Goal: Information Seeking & Learning: Learn about a topic

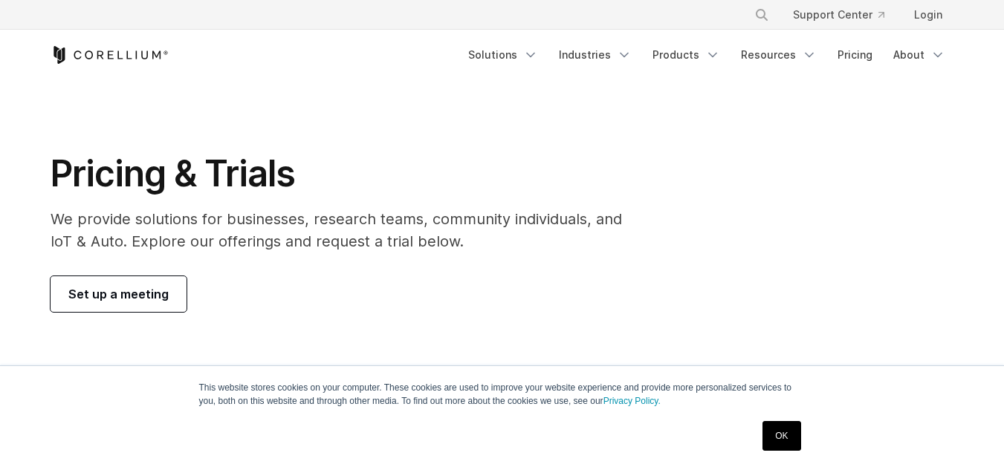
click at [776, 424] on link "OK" at bounding box center [781, 436] width 38 height 30
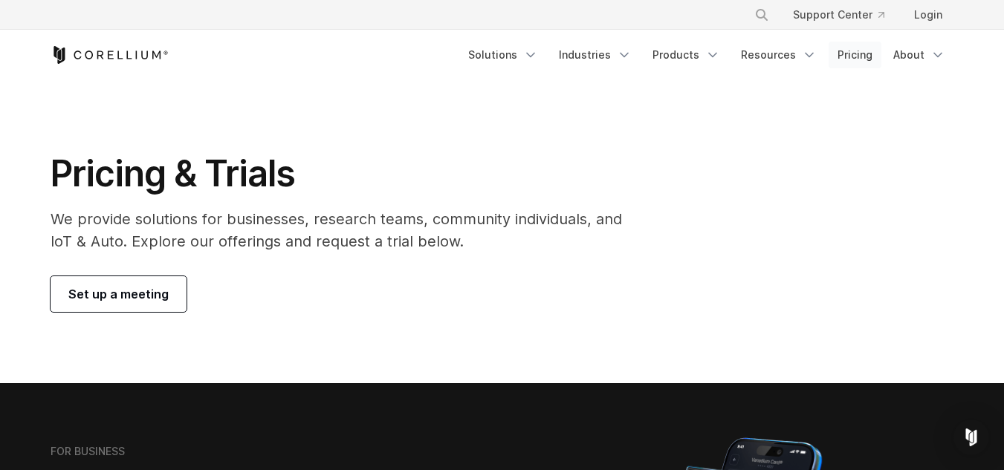
click at [857, 54] on link "Pricing" at bounding box center [854, 55] width 53 height 27
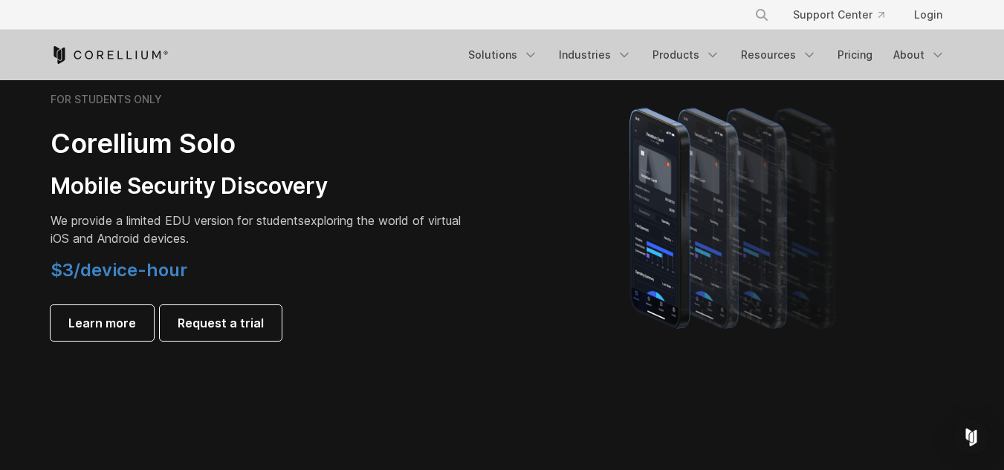
scroll to position [996, 0]
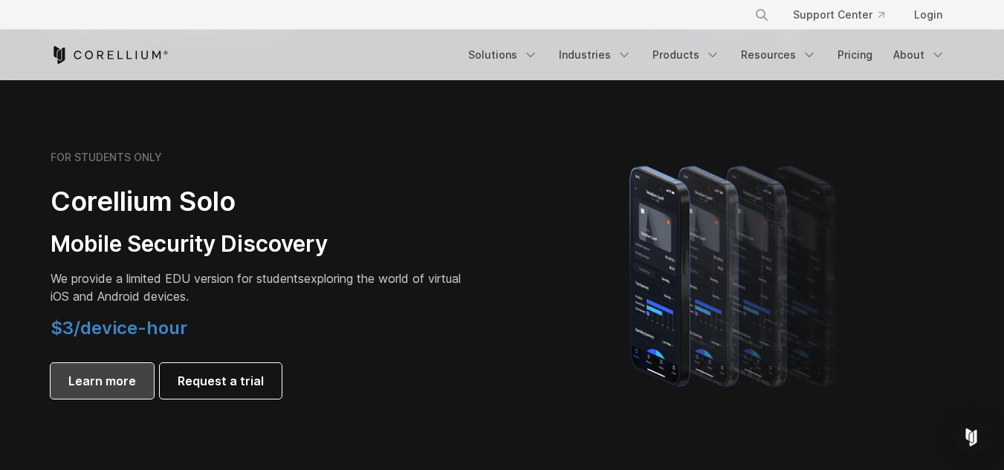
click at [124, 387] on span "Learn more" at bounding box center [102, 381] width 68 height 18
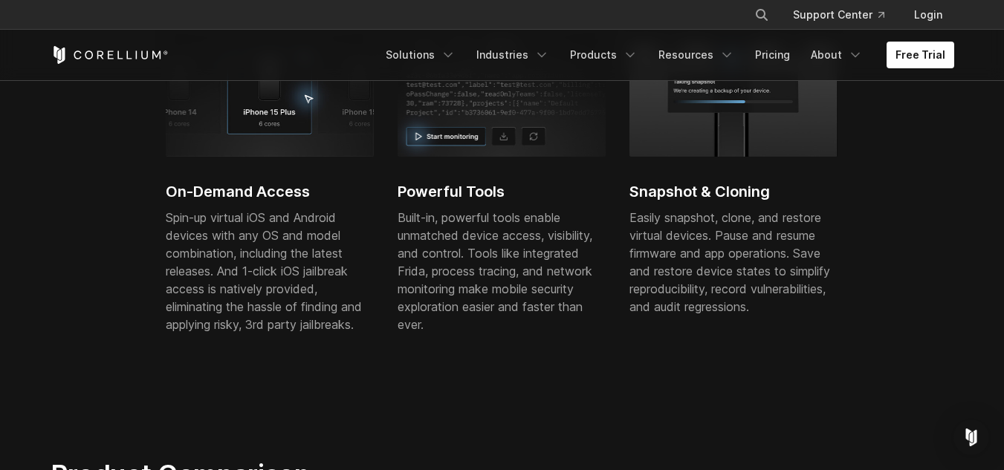
scroll to position [624, 0]
click at [448, 56] on link "Solutions" at bounding box center [421, 55] width 88 height 27
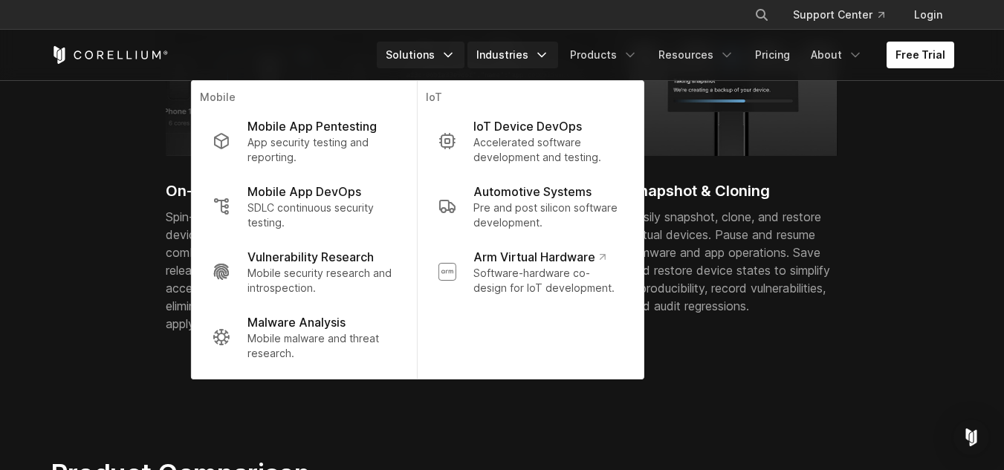
click at [507, 53] on link "Industries" at bounding box center [512, 55] width 91 height 27
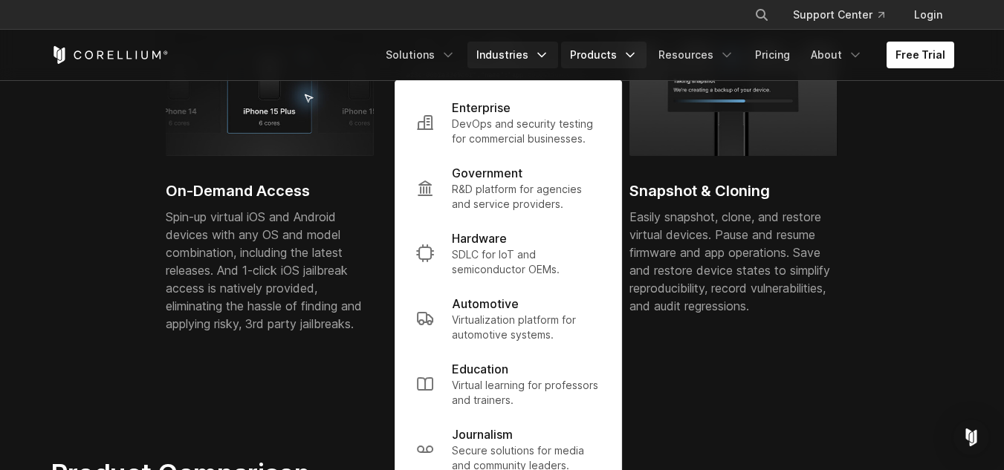
click at [603, 58] on link "Products" at bounding box center [603, 55] width 85 height 27
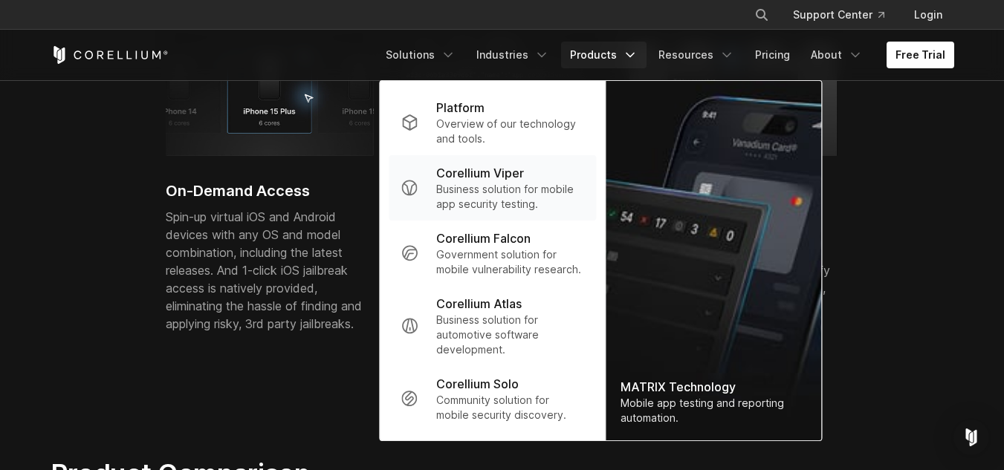
click at [484, 181] on p "Corellium Viper" at bounding box center [480, 173] width 88 height 18
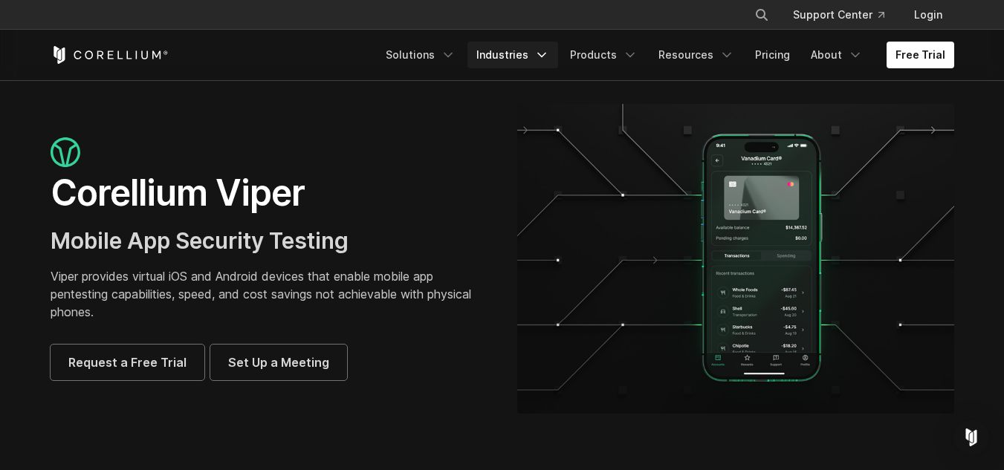
click at [531, 68] on link "Industries" at bounding box center [512, 55] width 91 height 27
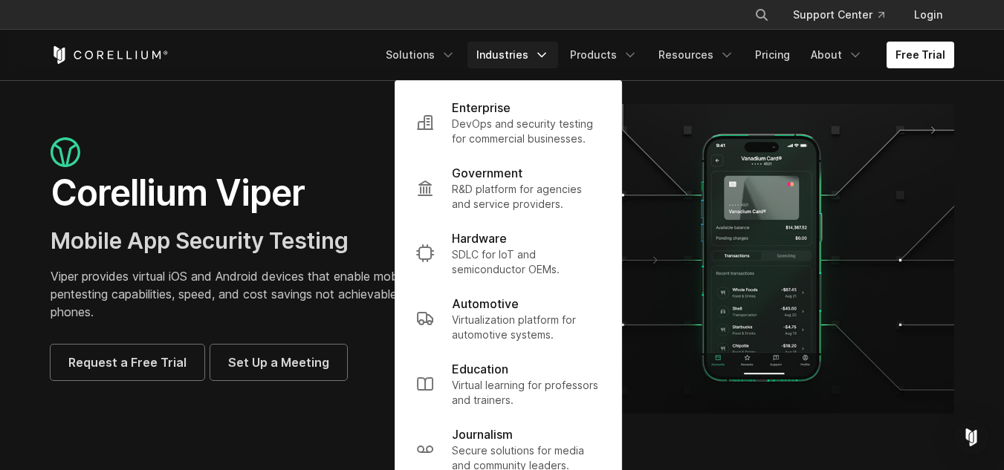
click at [531, 68] on link "Industries" at bounding box center [512, 55] width 91 height 27
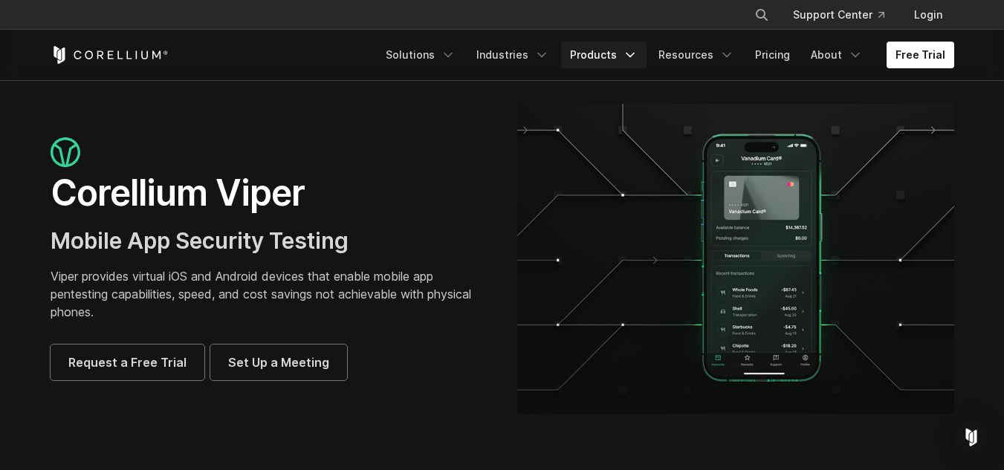
click at [574, 53] on link "Products" at bounding box center [603, 55] width 85 height 27
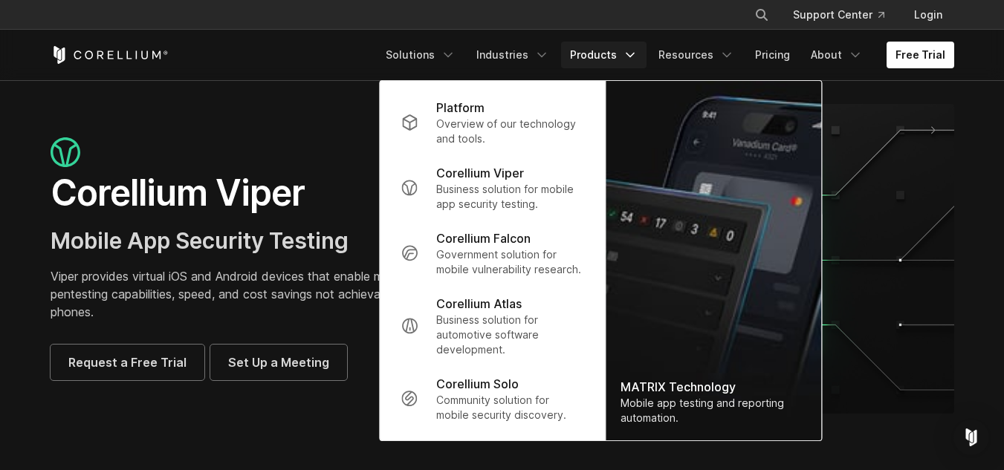
click at [574, 53] on link "Products" at bounding box center [603, 55] width 85 height 27
